Goal: Information Seeking & Learning: Find specific fact

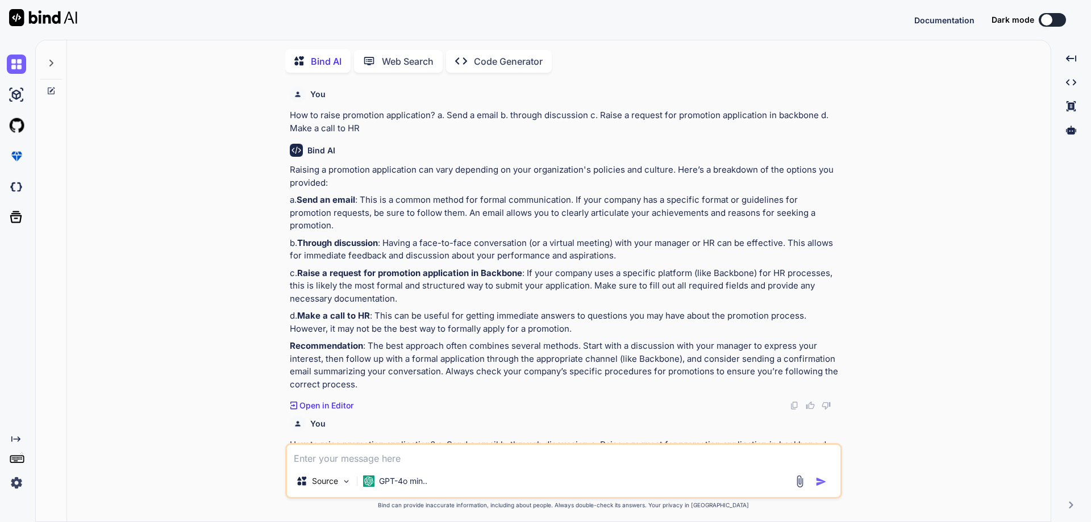
scroll to position [4154, 0]
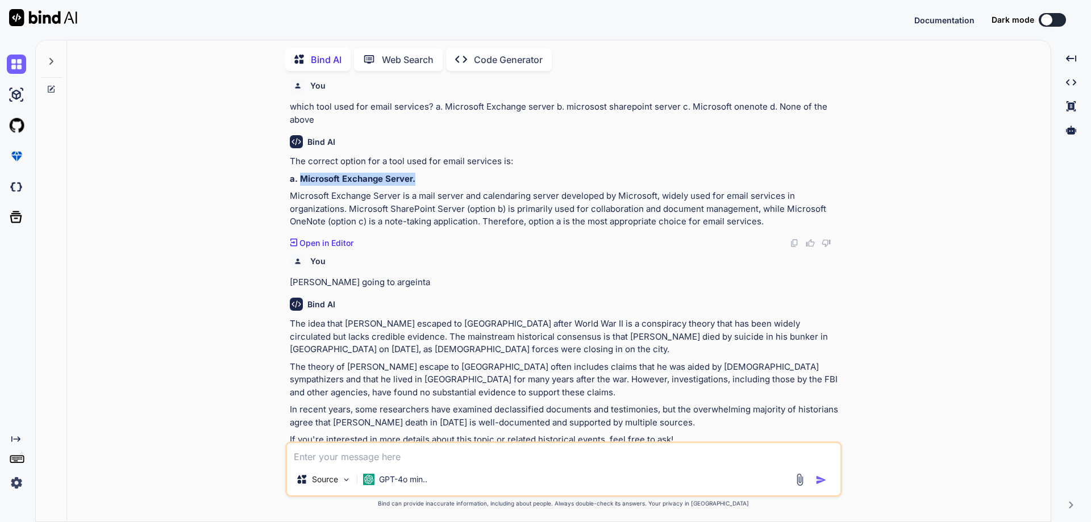
drag, startPoint x: 301, startPoint y: 154, endPoint x: 414, endPoint y: 159, distance: 113.2
click at [414, 173] on p "a. Microsoft Exchange Server." at bounding box center [565, 179] width 550 height 13
click at [376, 173] on strong "a. Microsoft Exchange Server." at bounding box center [353, 178] width 126 height 11
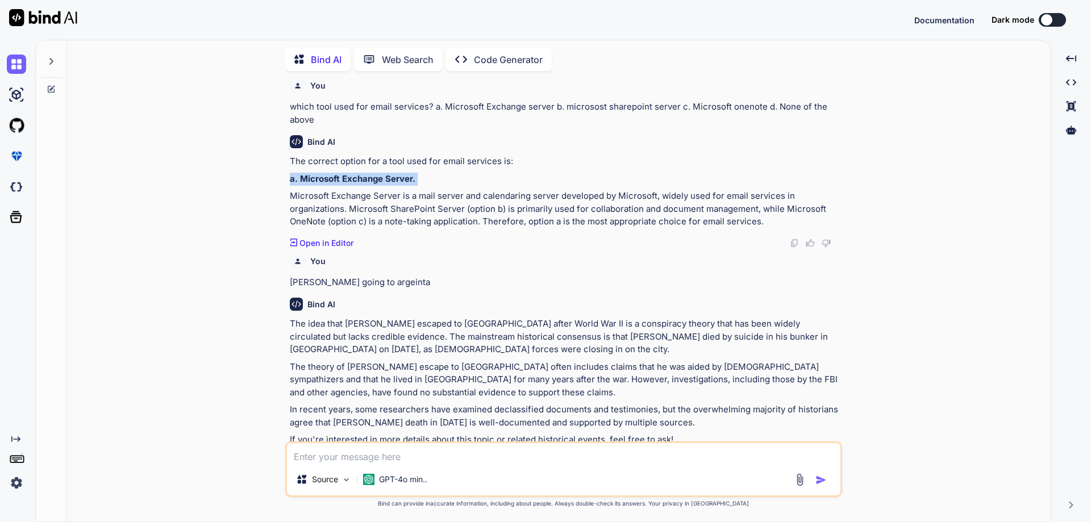
click at [302, 155] on div "The correct option for a tool used for email services is: a. Microsoft Exchange…" at bounding box center [565, 191] width 550 height 73
click at [302, 173] on strong "a. Microsoft Exchange Server." at bounding box center [353, 178] width 126 height 11
drag, startPoint x: 300, startPoint y: 149, endPoint x: 422, endPoint y: 148, distance: 122.2
click at [422, 173] on p "a. Microsoft Exchange Server." at bounding box center [565, 179] width 550 height 13
click at [402, 173] on strong "a. Microsoft Exchange Server." at bounding box center [353, 178] width 126 height 11
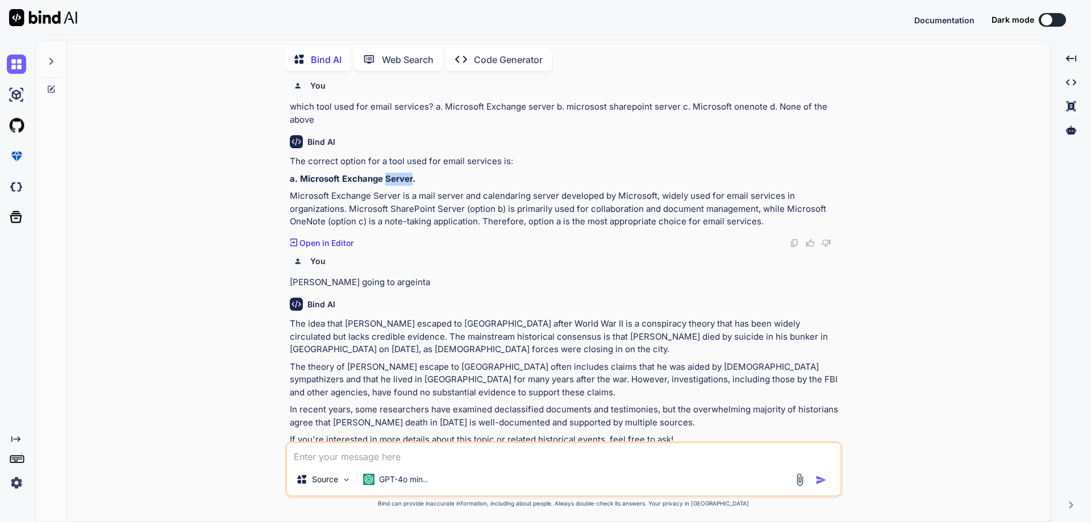
click at [402, 173] on strong "a. Microsoft Exchange Server." at bounding box center [353, 178] width 126 height 11
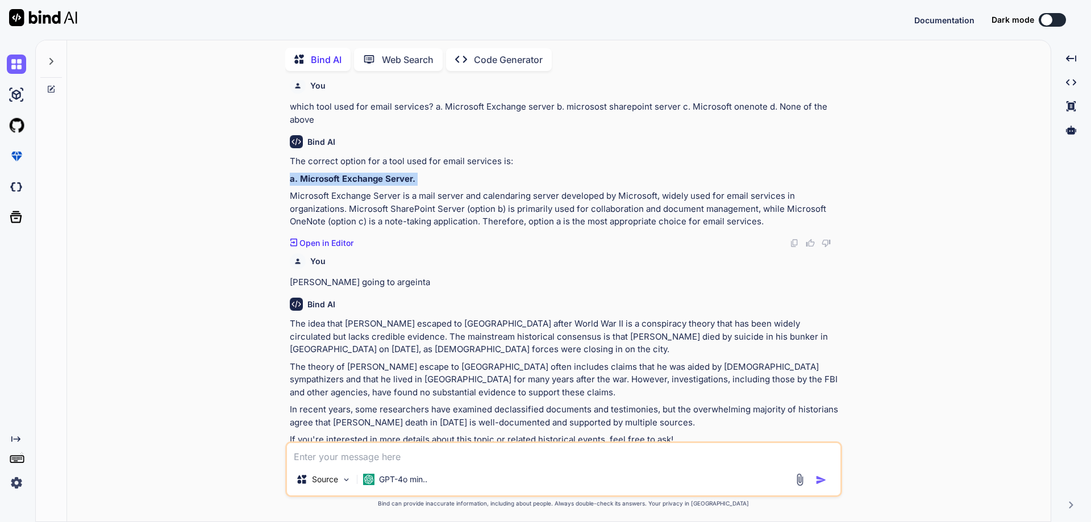
click at [402, 173] on strong "a. Microsoft Exchange Server." at bounding box center [353, 178] width 126 height 11
click at [319, 173] on strong "a. Microsoft Exchange Server." at bounding box center [353, 178] width 126 height 11
drag, startPoint x: 299, startPoint y: 153, endPoint x: 420, endPoint y: 152, distance: 120.4
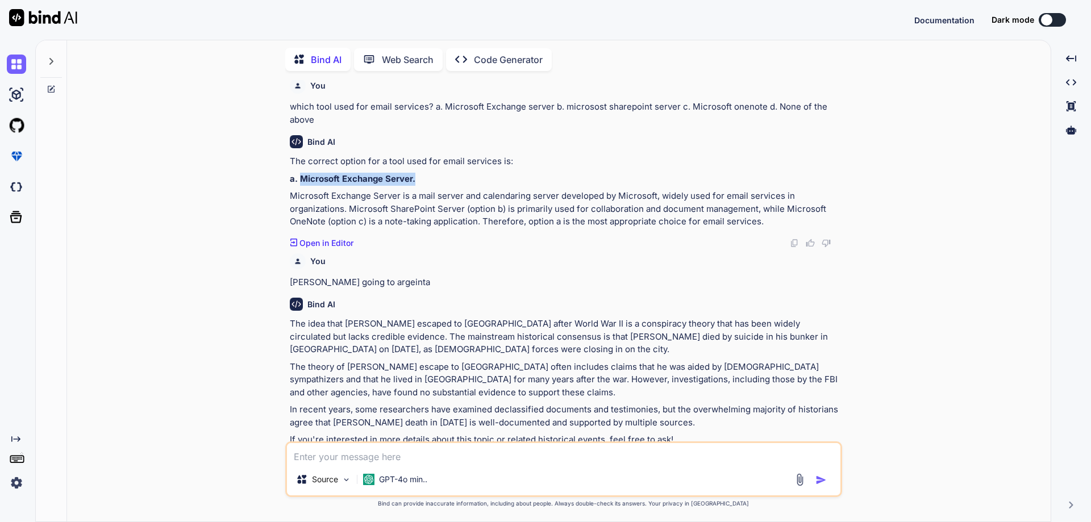
click at [420, 173] on p "a. Microsoft Exchange Server." at bounding box center [565, 179] width 550 height 13
click at [389, 173] on strong "a. Microsoft Exchange Server." at bounding box center [353, 178] width 126 height 11
click at [340, 173] on strong "a. Microsoft Exchange Server." at bounding box center [353, 178] width 126 height 11
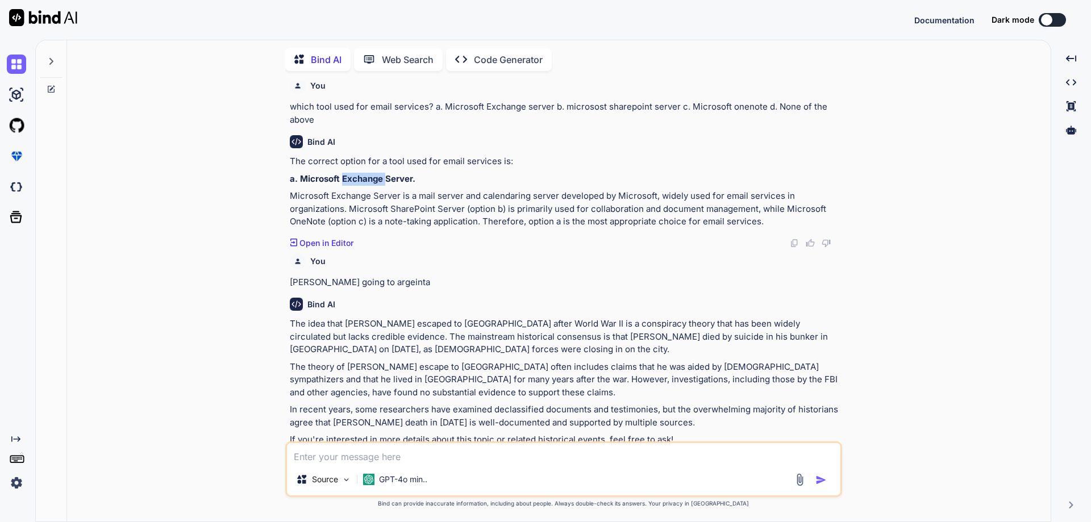
click at [340, 173] on strong "a. Microsoft Exchange Server." at bounding box center [353, 178] width 126 height 11
drag, startPoint x: 299, startPoint y: 152, endPoint x: 476, endPoint y: 156, distance: 176.7
click at [476, 173] on p "a. Microsoft Exchange Server." at bounding box center [565, 179] width 550 height 13
click at [406, 173] on strong "a. Microsoft Exchange Server." at bounding box center [353, 178] width 126 height 11
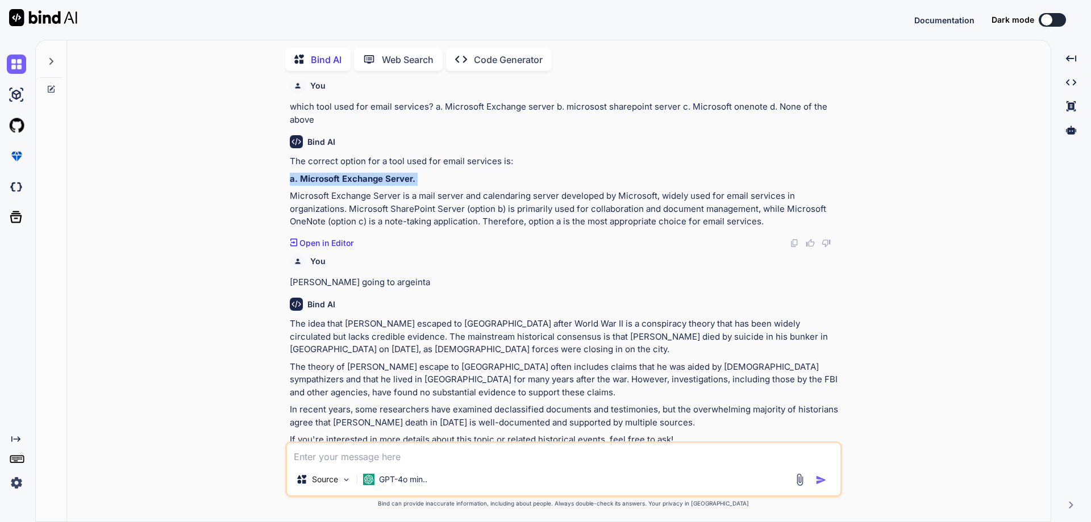
click at [406, 173] on strong "a. Microsoft Exchange Server." at bounding box center [353, 178] width 126 height 11
